Goal: Task Accomplishment & Management: Use online tool/utility

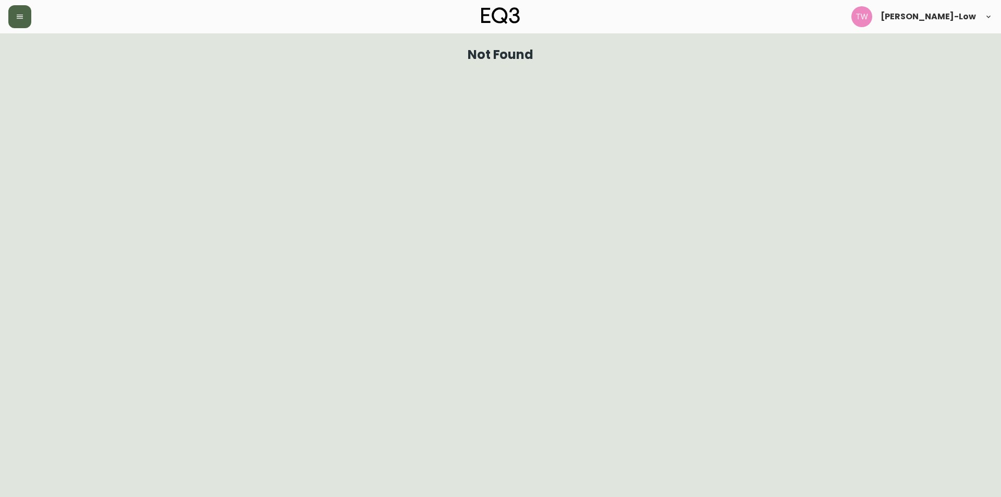
click at [23, 20] on icon "button" at bounding box center [20, 17] width 8 height 8
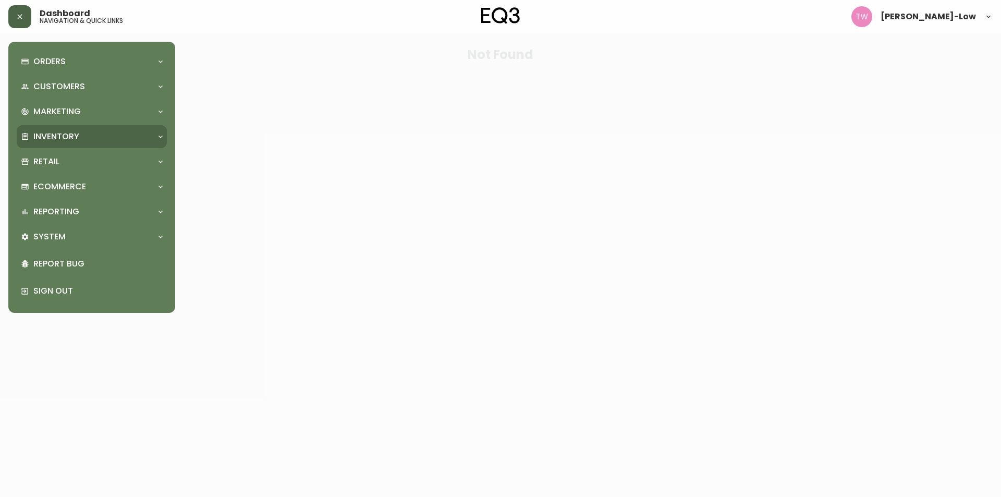
click at [65, 131] on p "Inventory" at bounding box center [56, 136] width 46 height 11
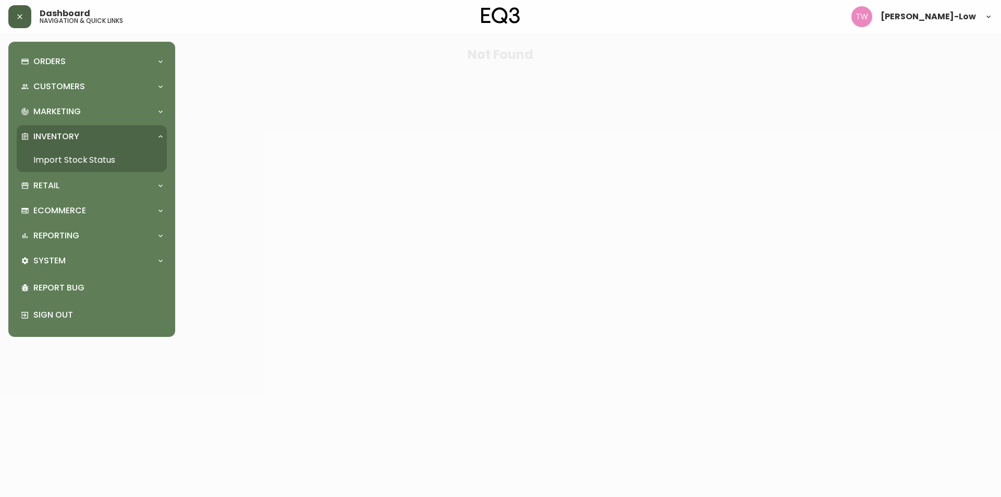
click at [73, 154] on link "Import Stock Status" at bounding box center [92, 160] width 150 height 24
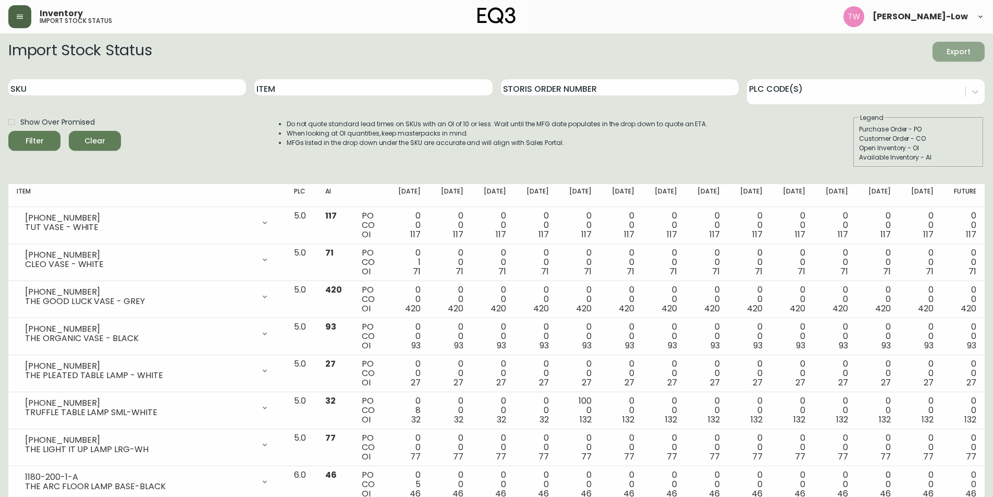
click at [951, 48] on span "Export" at bounding box center [958, 51] width 35 height 13
